Goal: Task Accomplishment & Management: Use online tool/utility

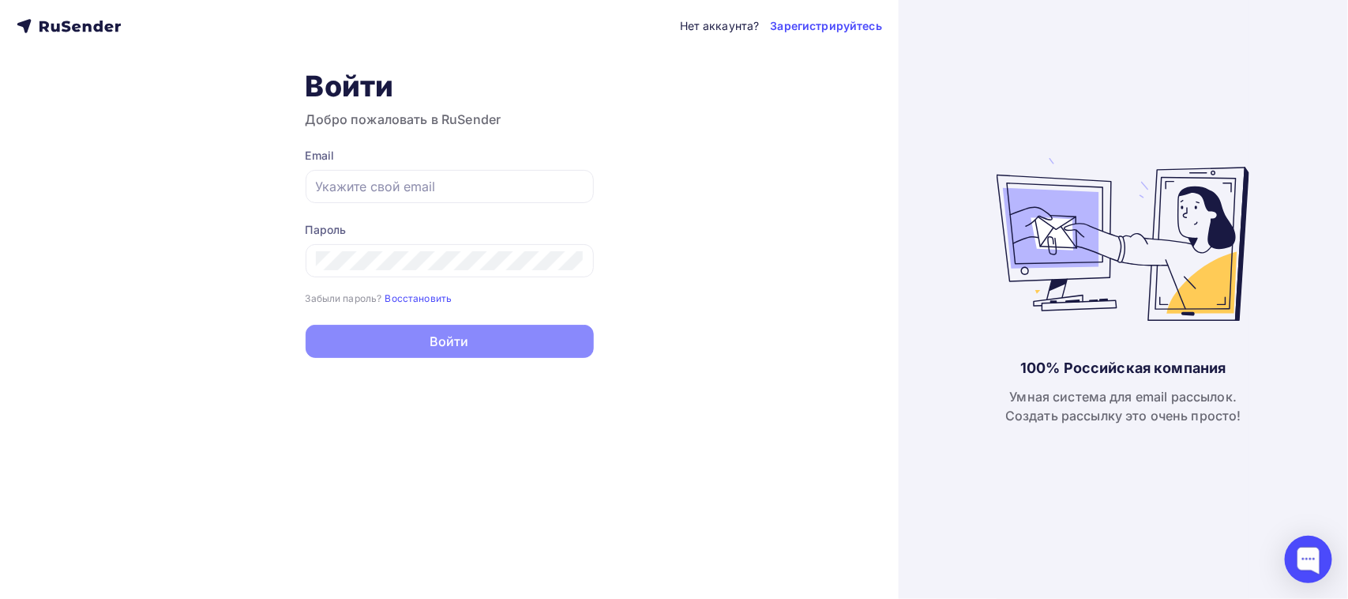
type input "[EMAIL_ADDRESS][DOMAIN_NAME]"
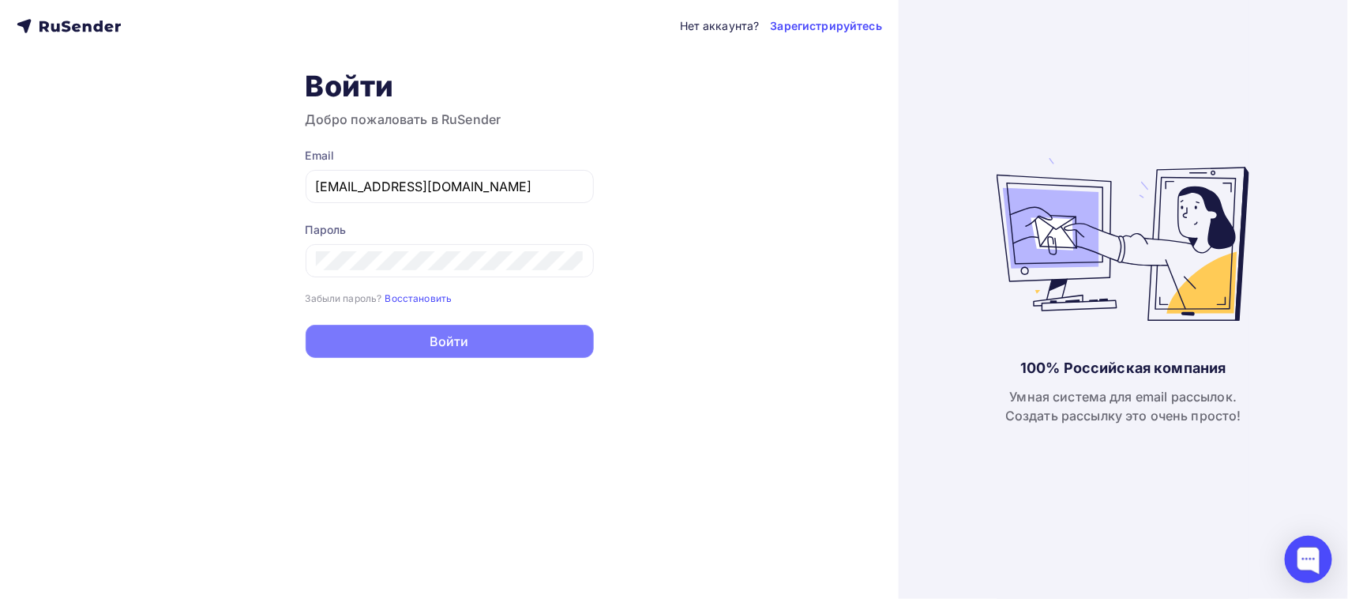
click at [379, 348] on button "Войти" at bounding box center [450, 341] width 288 height 33
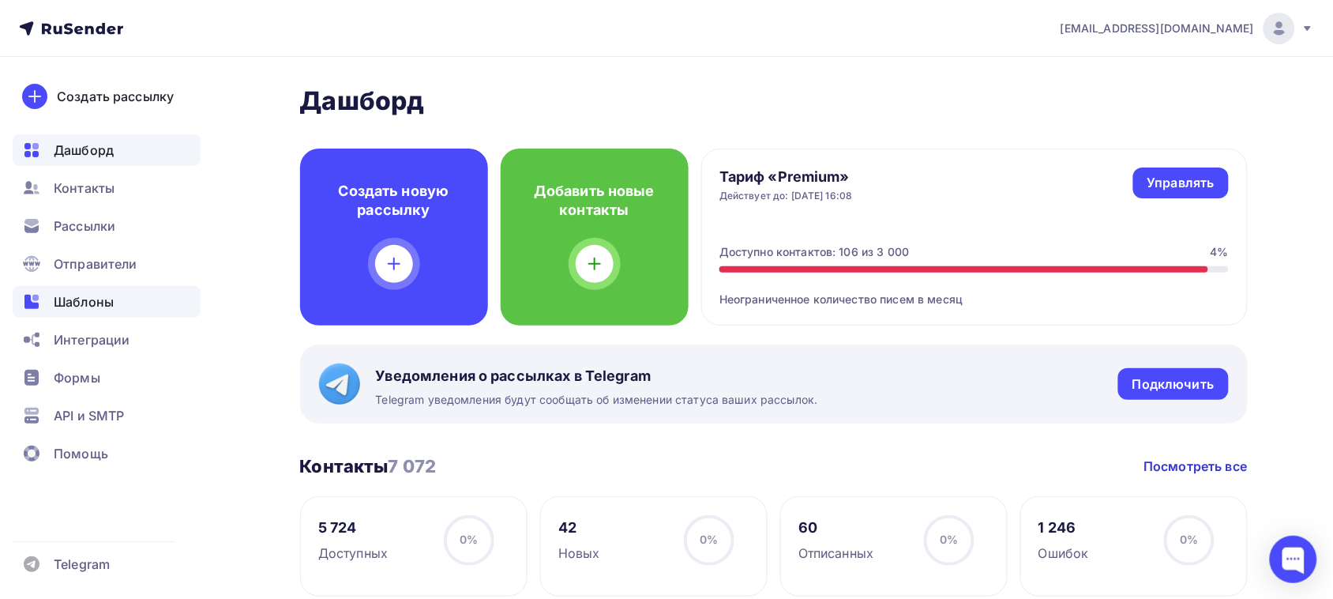
click at [111, 292] on span "Шаблоны" at bounding box center [84, 301] width 60 height 19
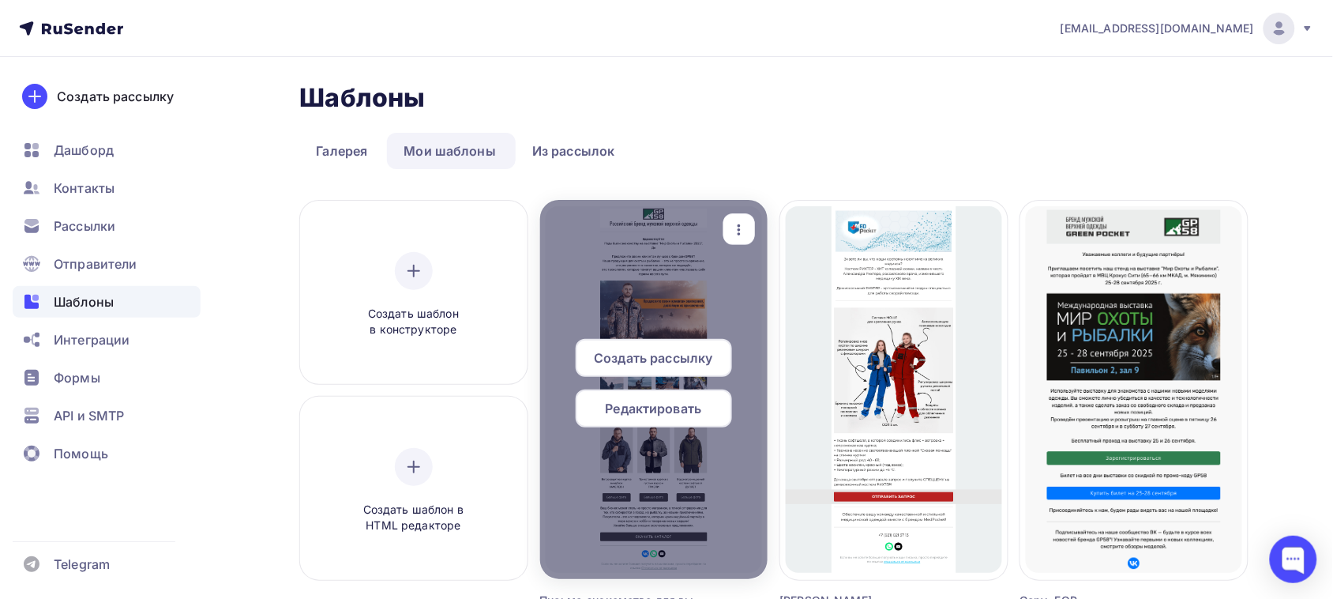
click at [665, 395] on div "Редактировать" at bounding box center [654, 408] width 156 height 38
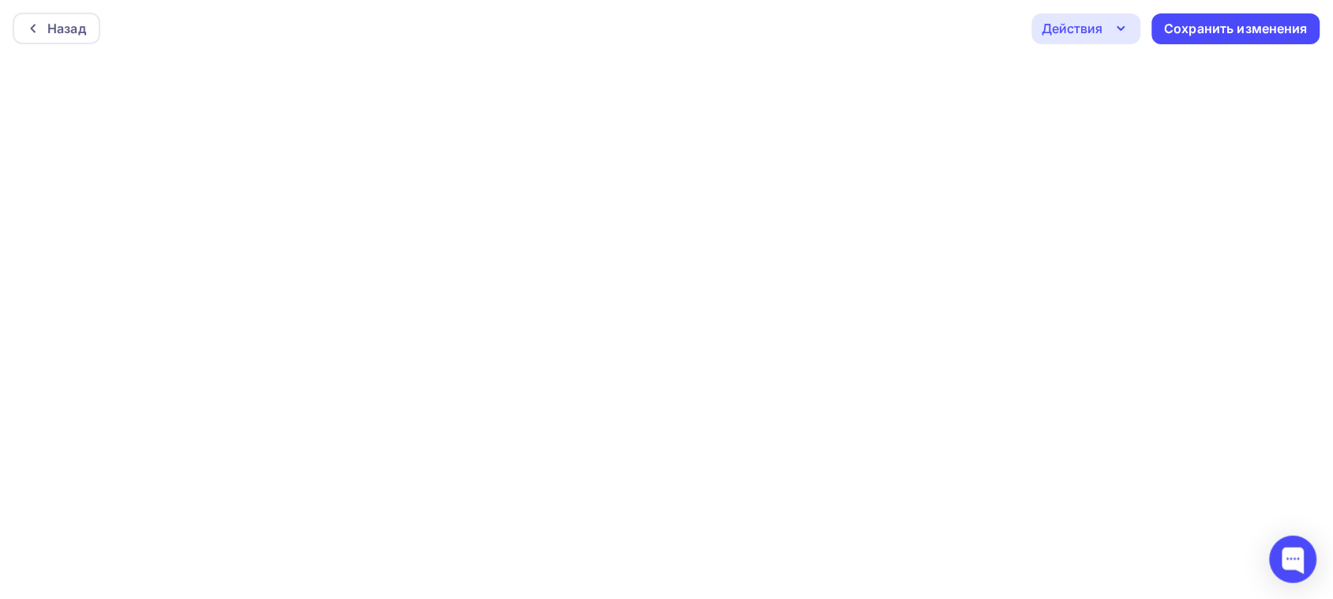
click at [1130, 22] on icon "button" at bounding box center [1121, 28] width 19 height 19
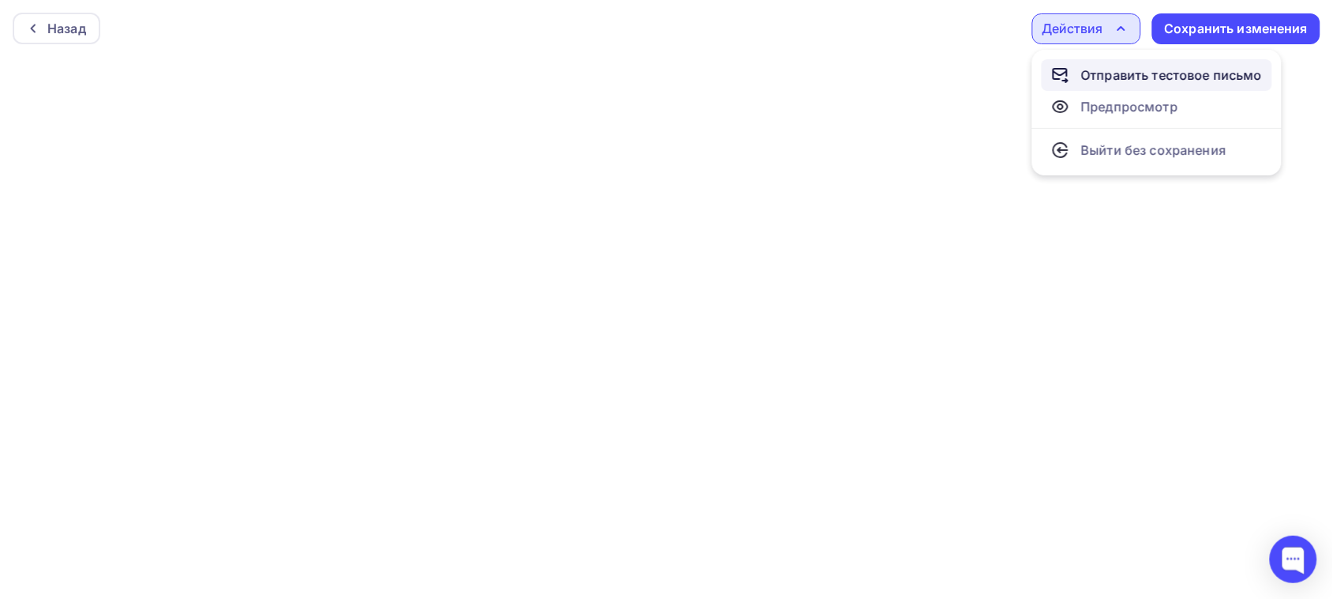
click at [1087, 67] on div "Отправить тестовое письмо" at bounding box center [1172, 75] width 182 height 19
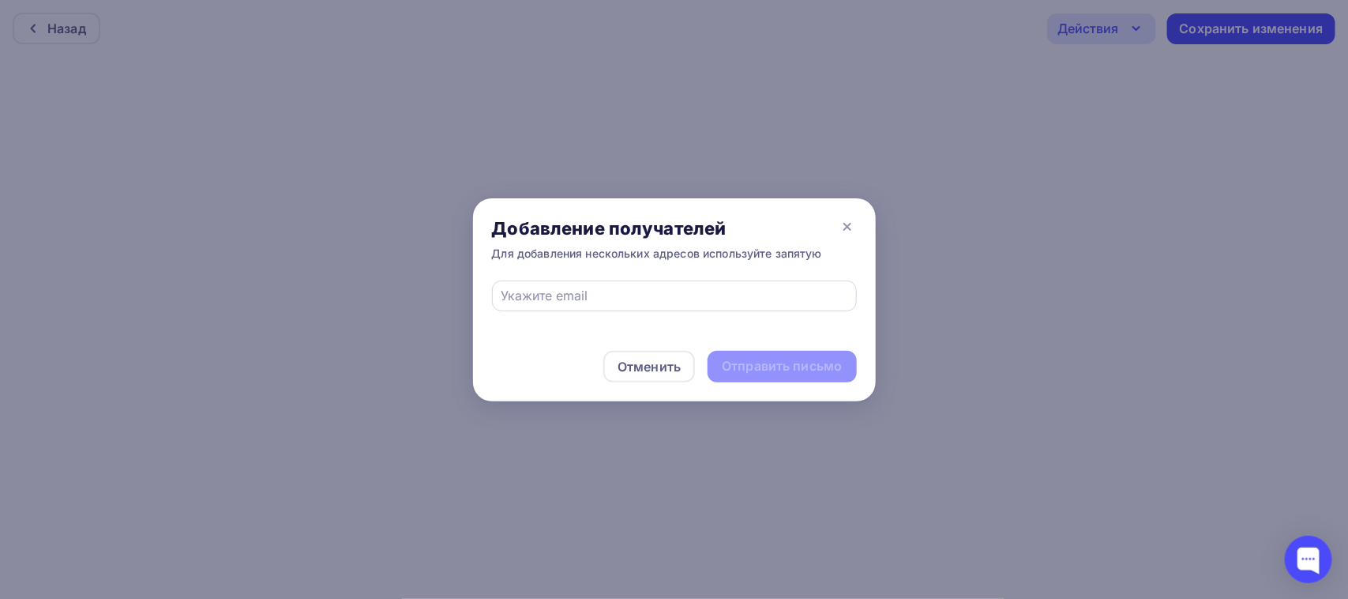
click at [583, 306] on div at bounding box center [674, 295] width 365 height 31
click at [625, 295] on input "text" at bounding box center [674, 295] width 347 height 19
type input "[EMAIL_ADDRESS][DOMAIN_NAME]"
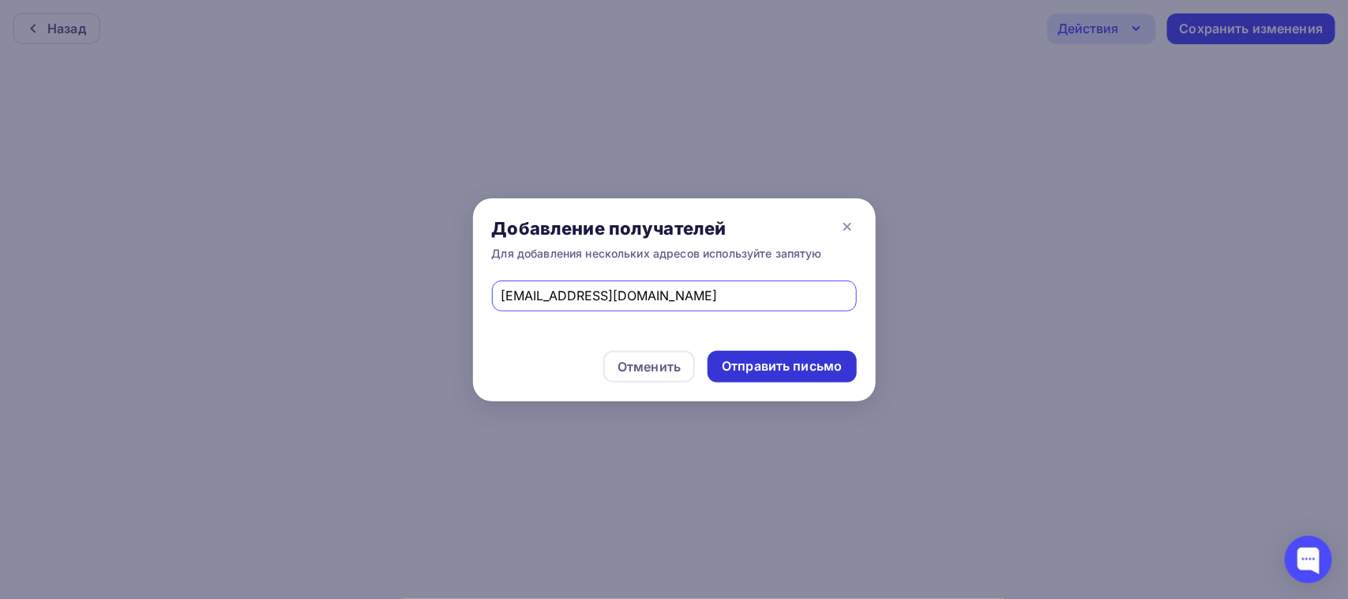
click at [784, 375] on div "Отправить письмо" at bounding box center [782, 366] width 120 height 18
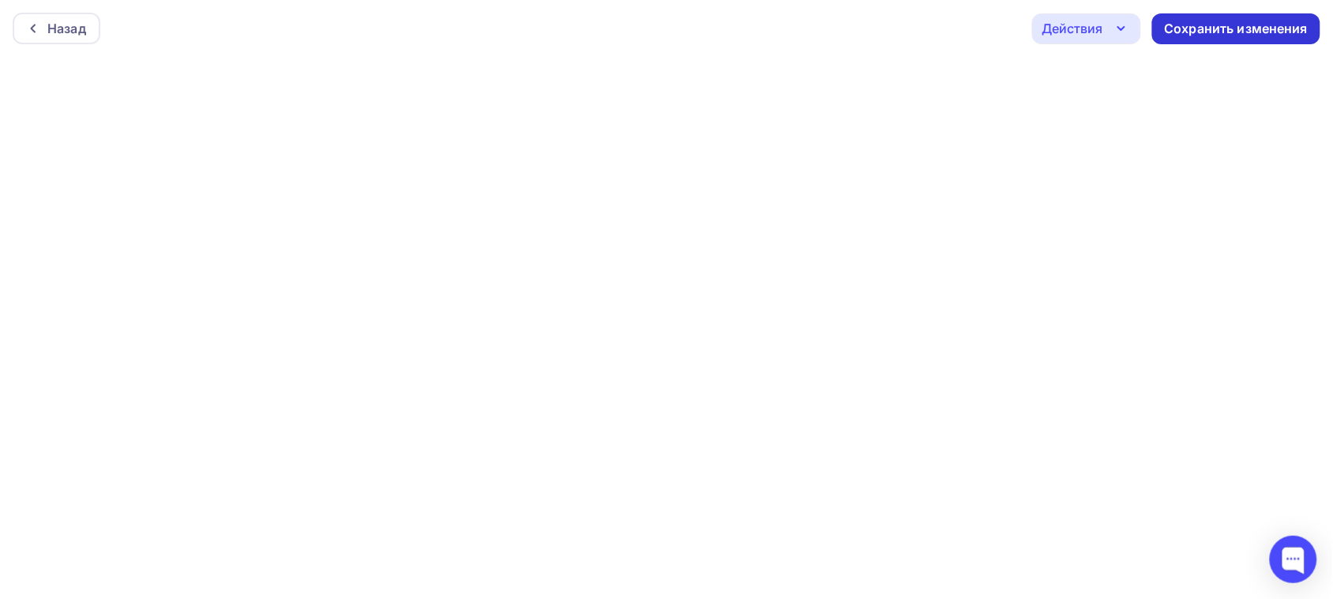
click at [1199, 24] on div "Сохранить изменения" at bounding box center [1237, 29] width 144 height 18
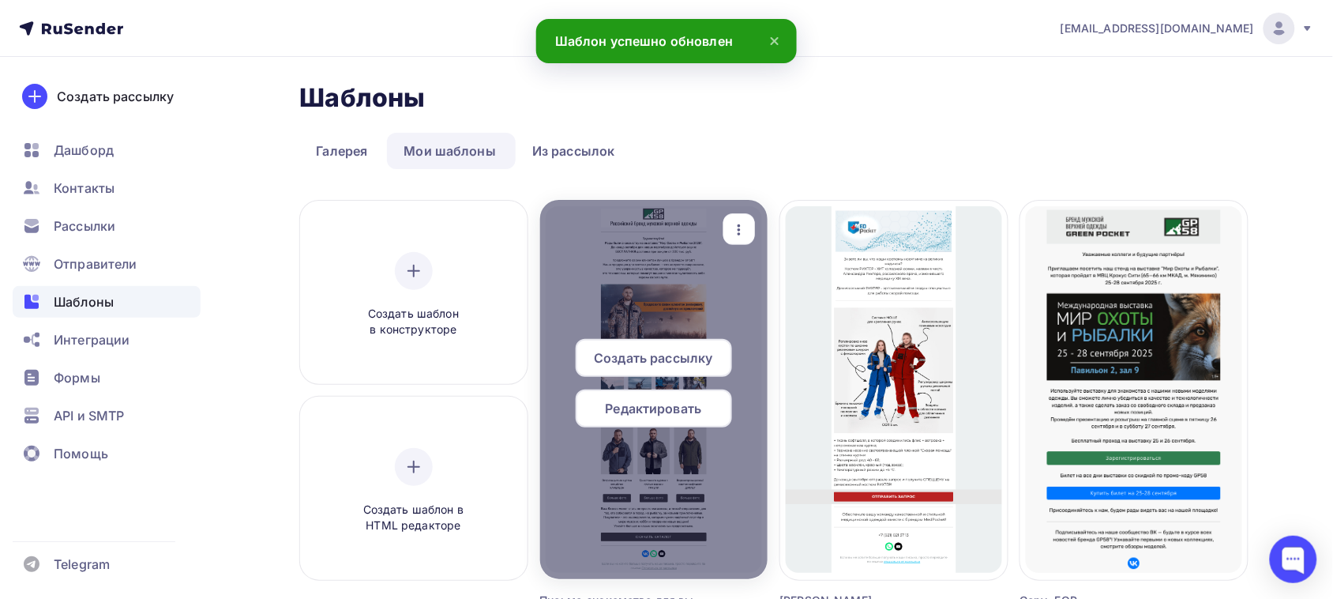
click at [649, 405] on span "Редактировать" at bounding box center [654, 408] width 96 height 19
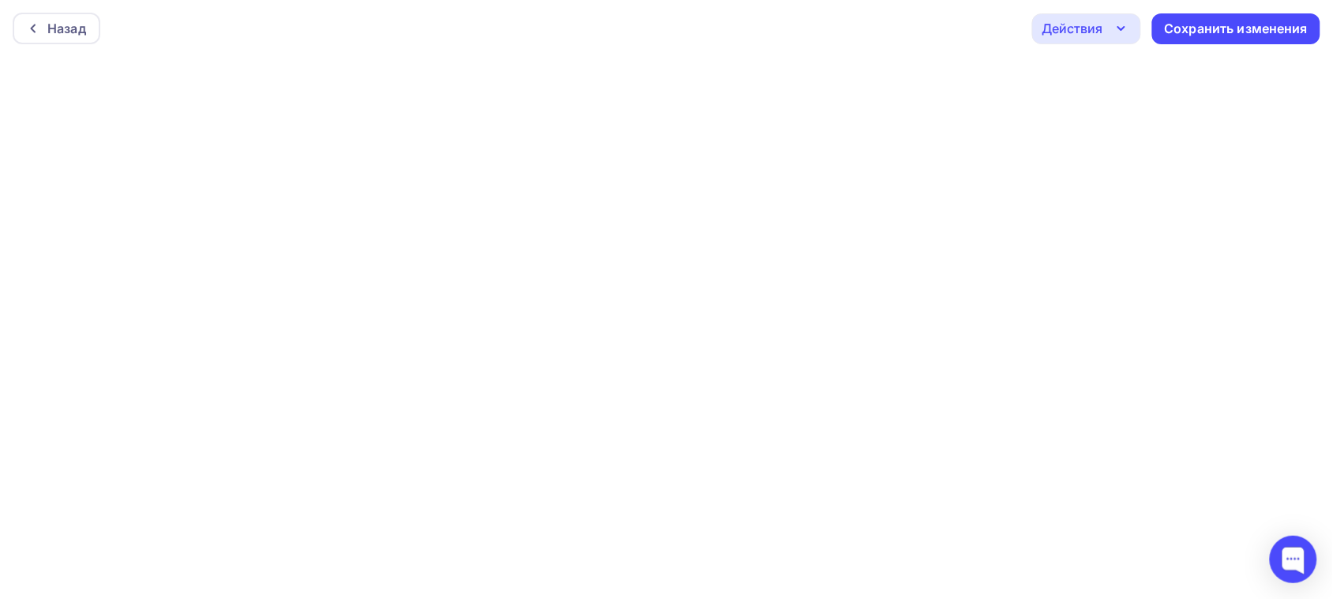
click at [1130, 32] on icon "button" at bounding box center [1121, 28] width 19 height 19
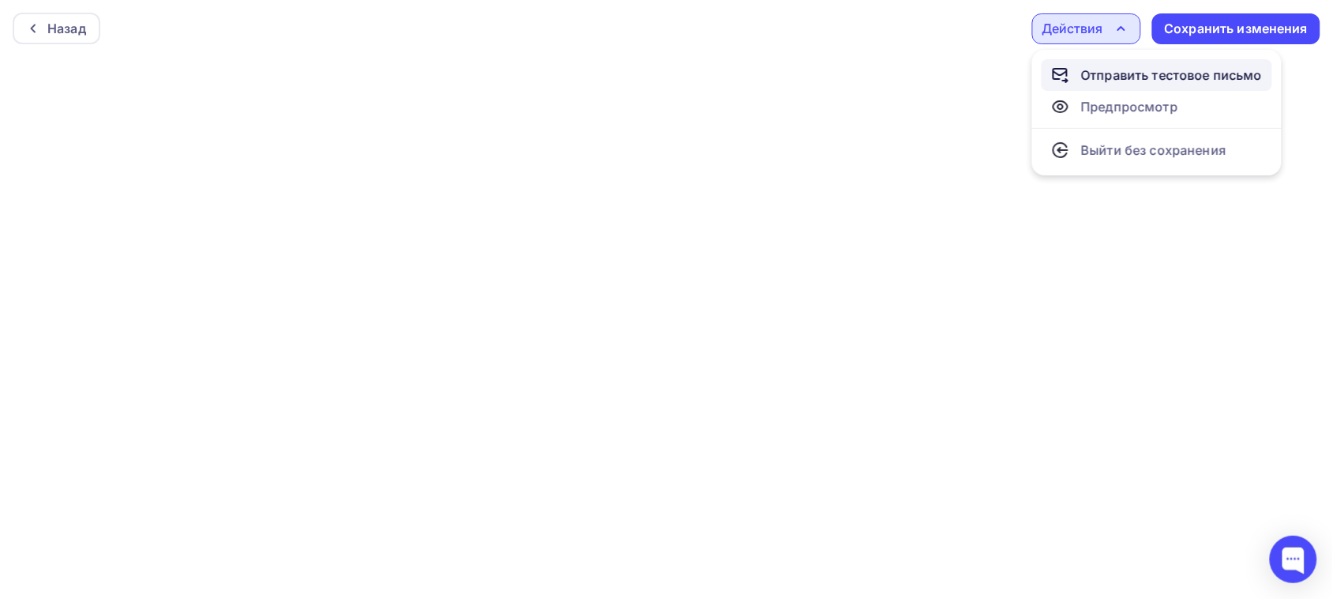
click at [1114, 70] on div "Отправить тестовое письмо" at bounding box center [1172, 75] width 182 height 19
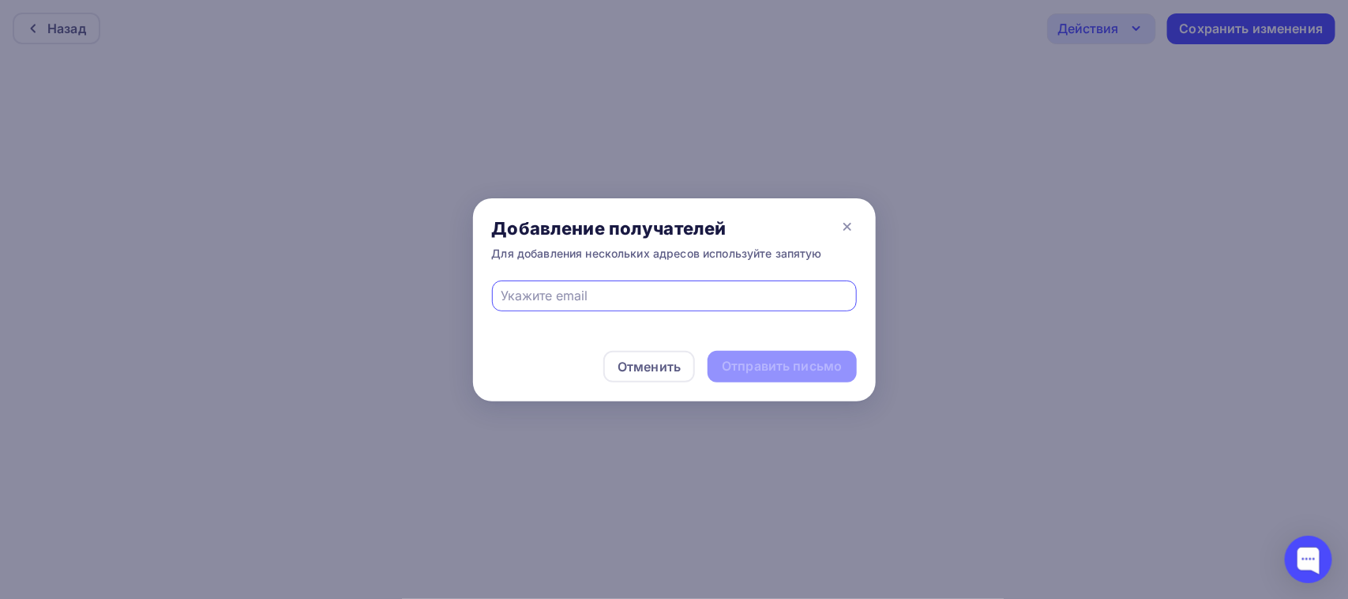
click at [632, 292] on input "text" at bounding box center [674, 295] width 347 height 19
type input "[EMAIL_ADDRESS][DOMAIN_NAME]"
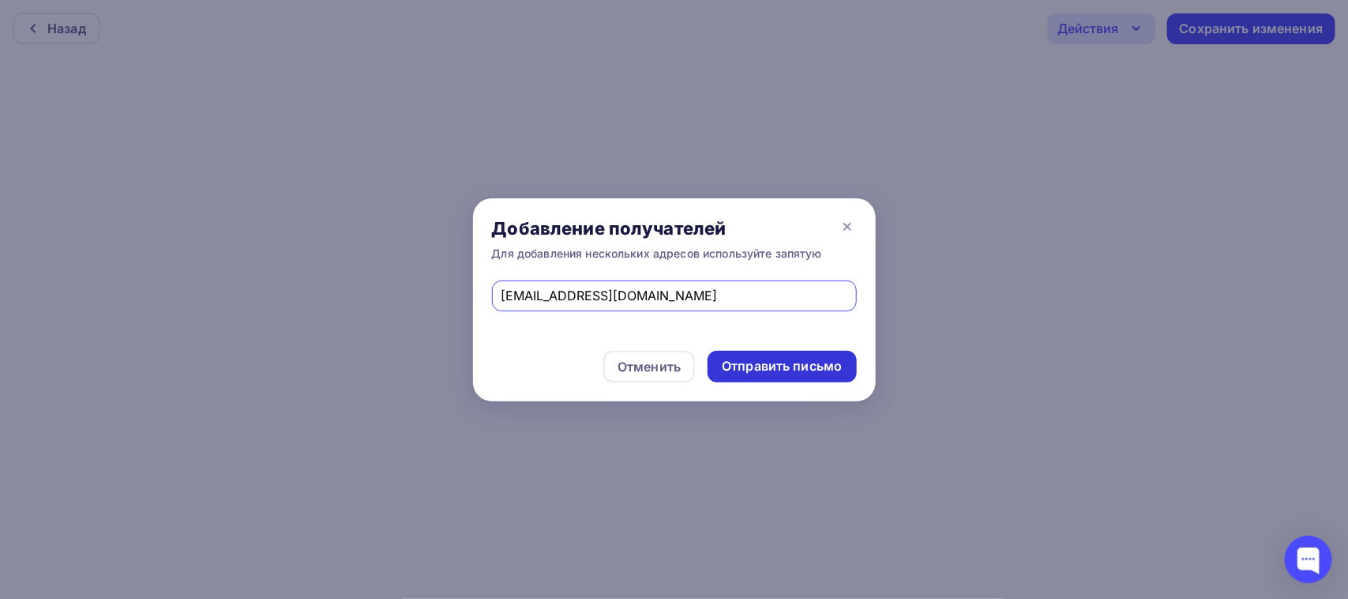
click at [796, 373] on div "Отправить письмо" at bounding box center [782, 366] width 120 height 18
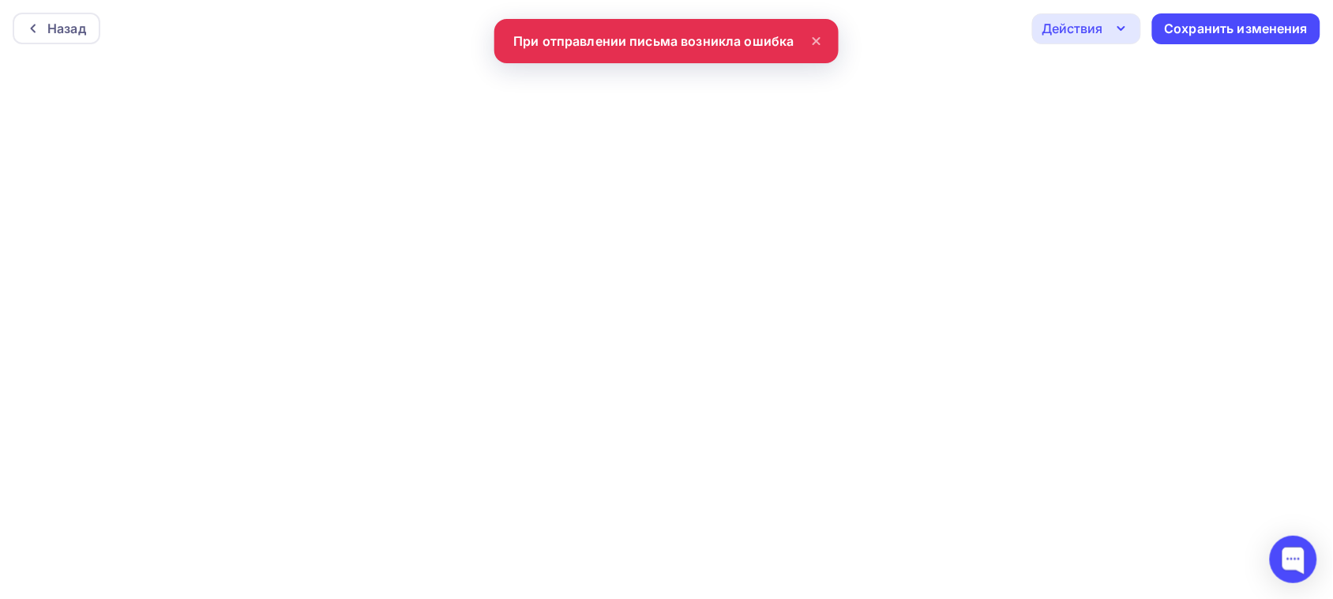
click at [1086, 43] on div "Действия" at bounding box center [1086, 28] width 109 height 31
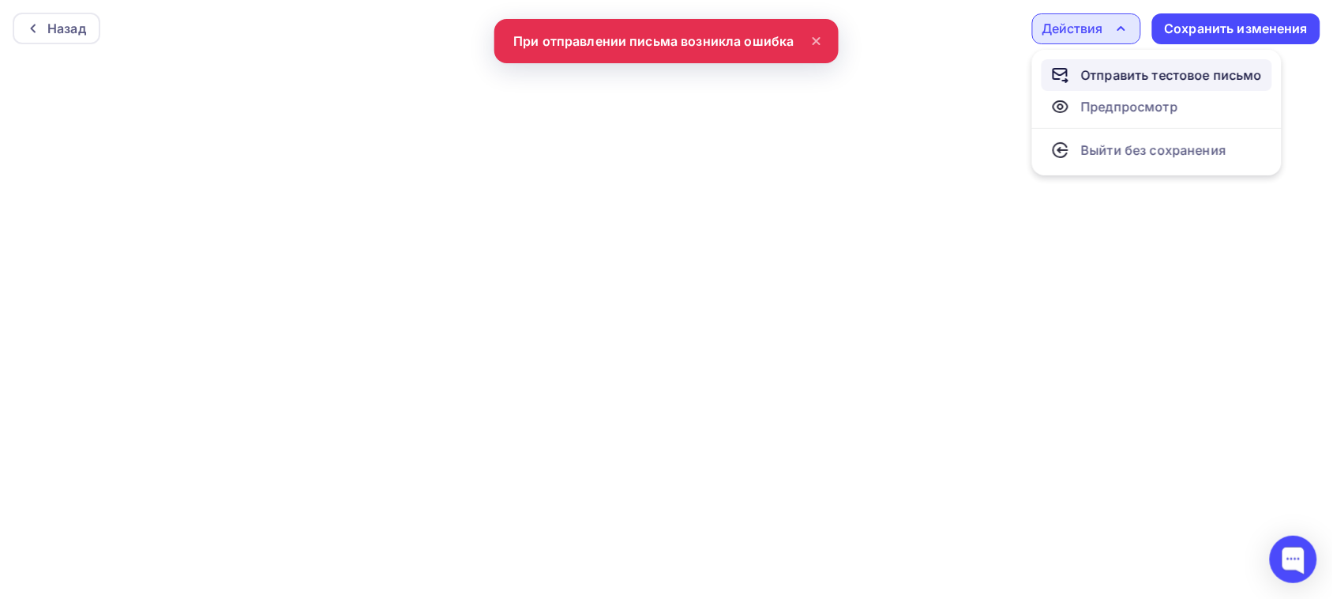
click at [1071, 77] on div "Отправить тестовое письмо" at bounding box center [1157, 75] width 212 height 19
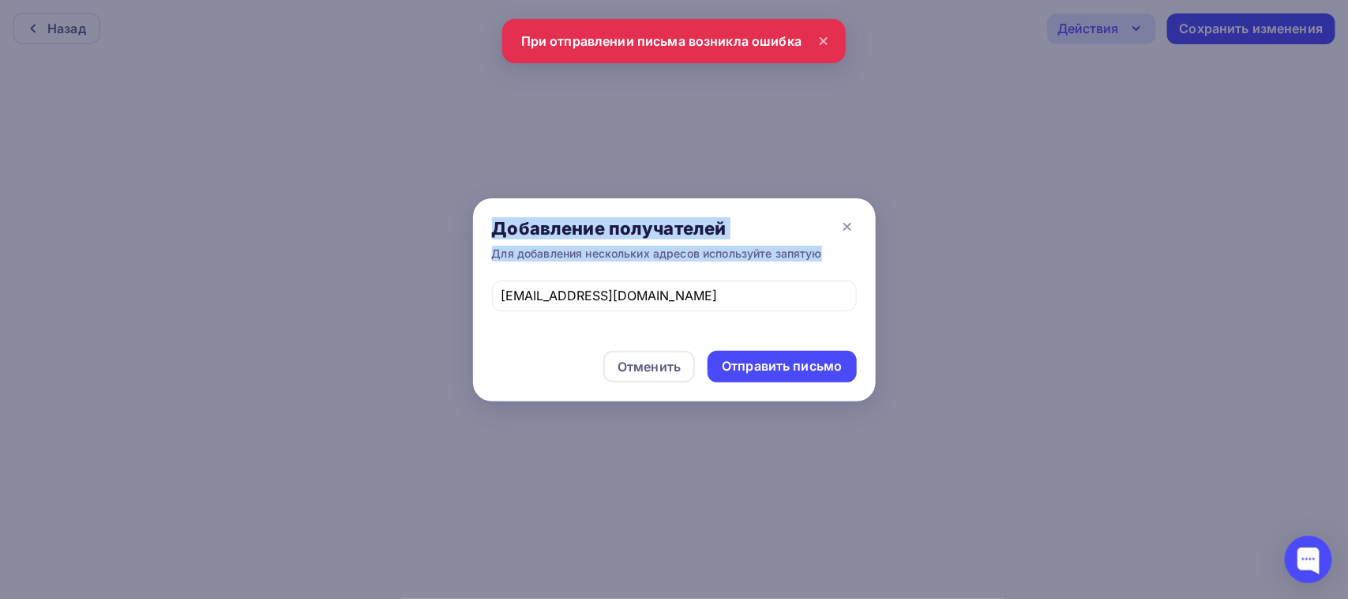
drag, startPoint x: 754, startPoint y: 283, endPoint x: 448, endPoint y: 283, distance: 306.5
click at [448, 283] on div "Добавление получателей Для добавления нескольких адресов используйте запятую [E…" at bounding box center [674, 299] width 1348 height 599
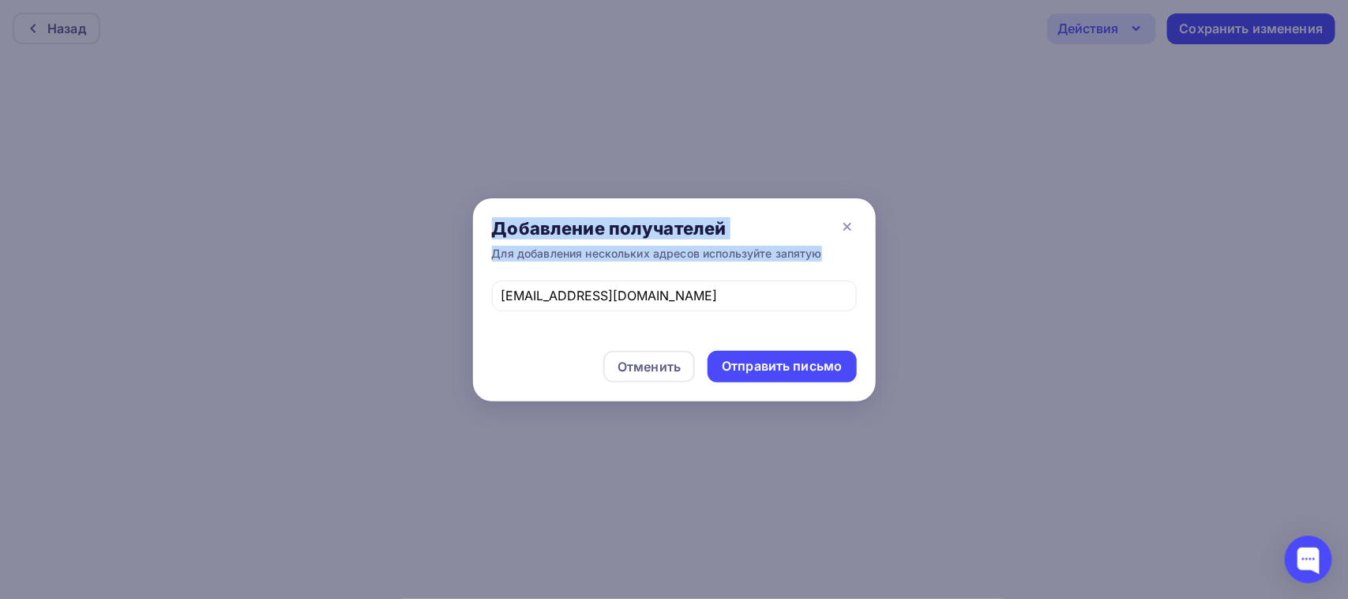
click at [494, 269] on div "Добавление получателей Для добавления нескольких адресов используйте запятую" at bounding box center [674, 239] width 403 height 82
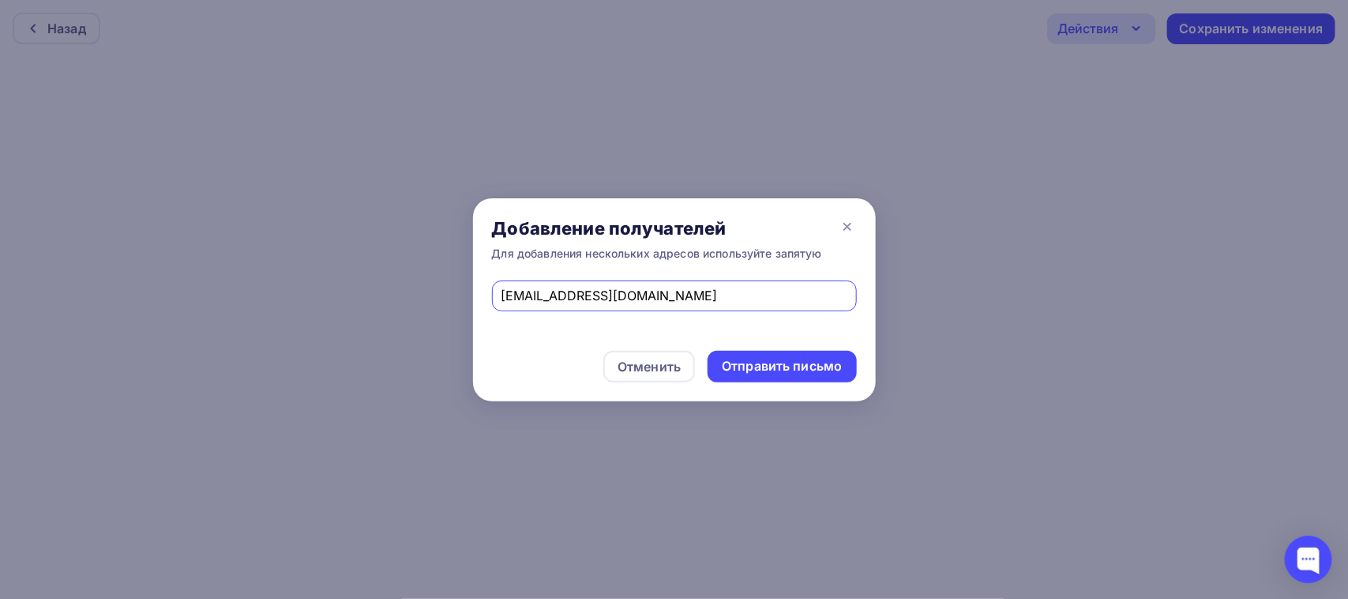
drag, startPoint x: 701, startPoint y: 302, endPoint x: 475, endPoint y: 302, distance: 225.9
click at [475, 302] on div "[EMAIL_ADDRESS][DOMAIN_NAME]" at bounding box center [674, 305] width 403 height 51
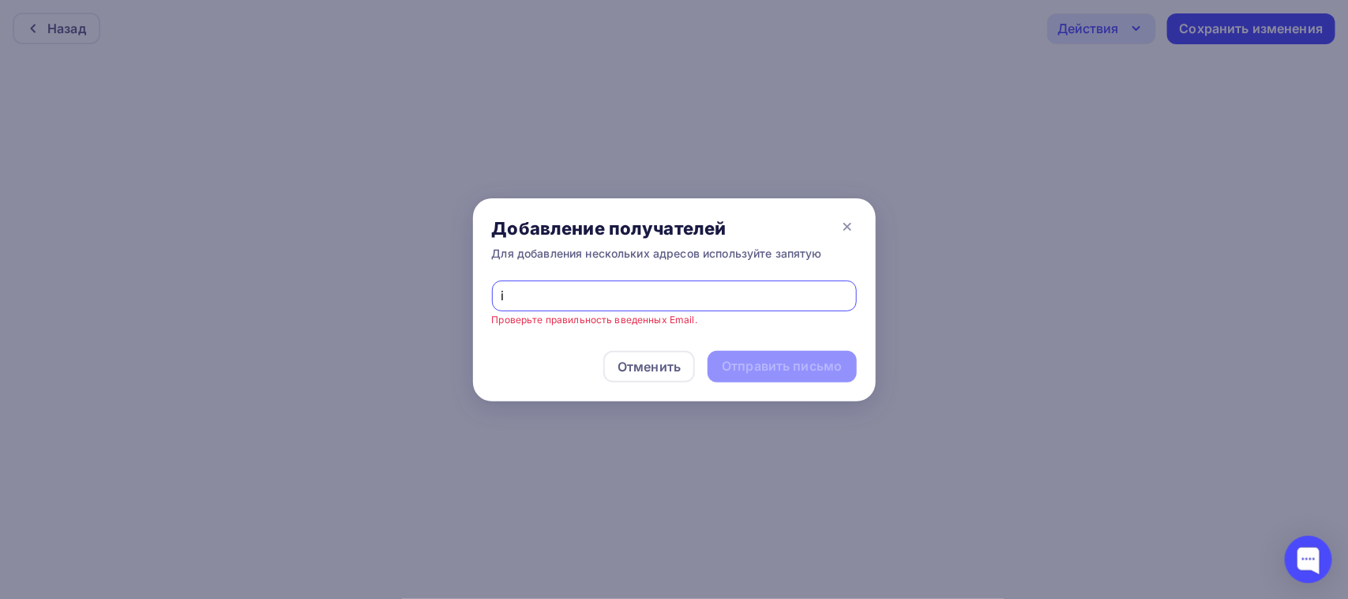
type input "[EMAIL_ADDRESS][DOMAIN_NAME]"
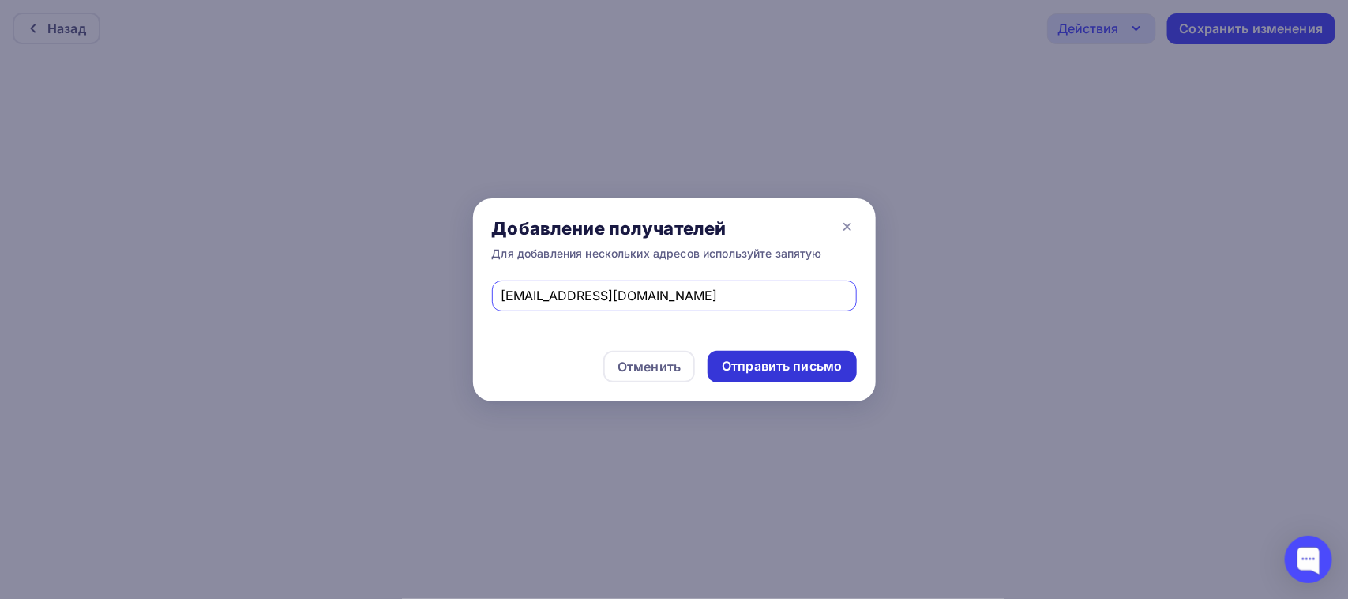
click at [788, 370] on div "Отправить письмо" at bounding box center [782, 366] width 120 height 18
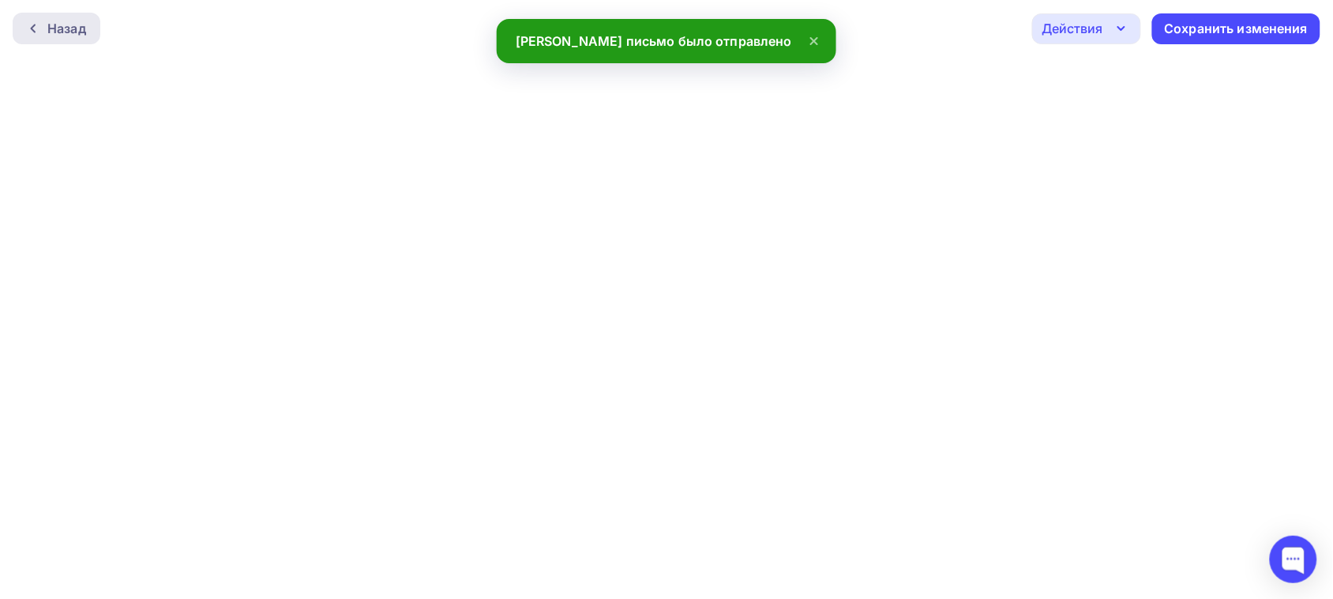
click at [71, 14] on div "Назад" at bounding box center [57, 29] width 88 height 32
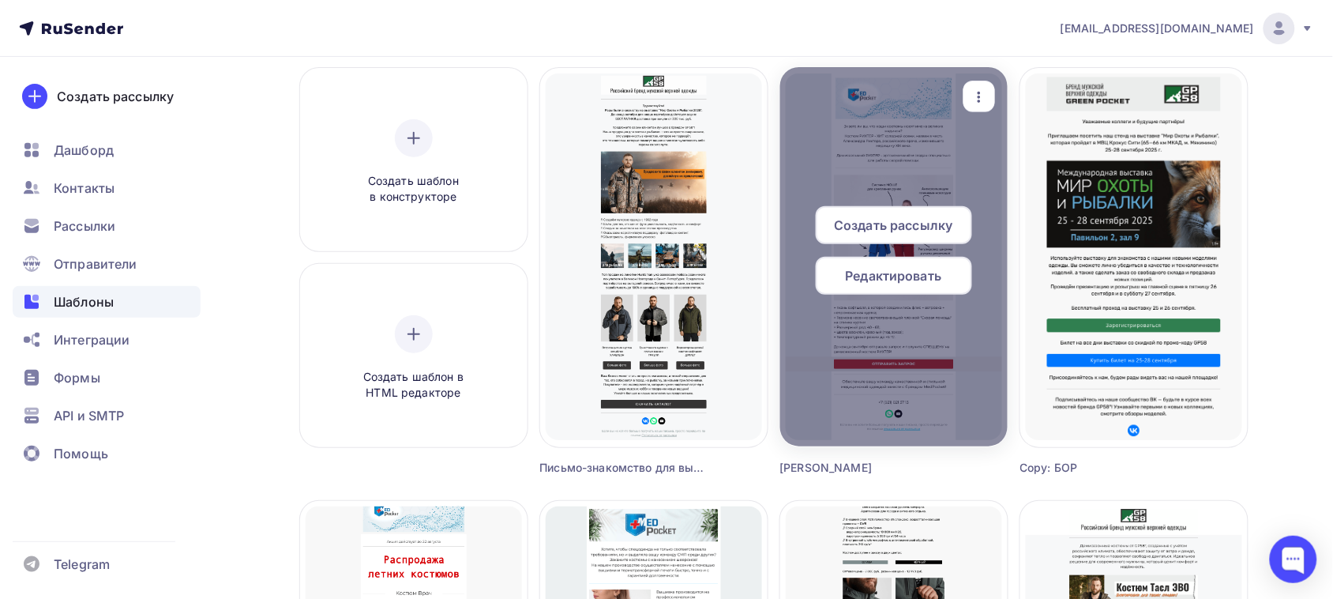
scroll to position [99, 0]
